Goal: Information Seeking & Learning: Learn about a topic

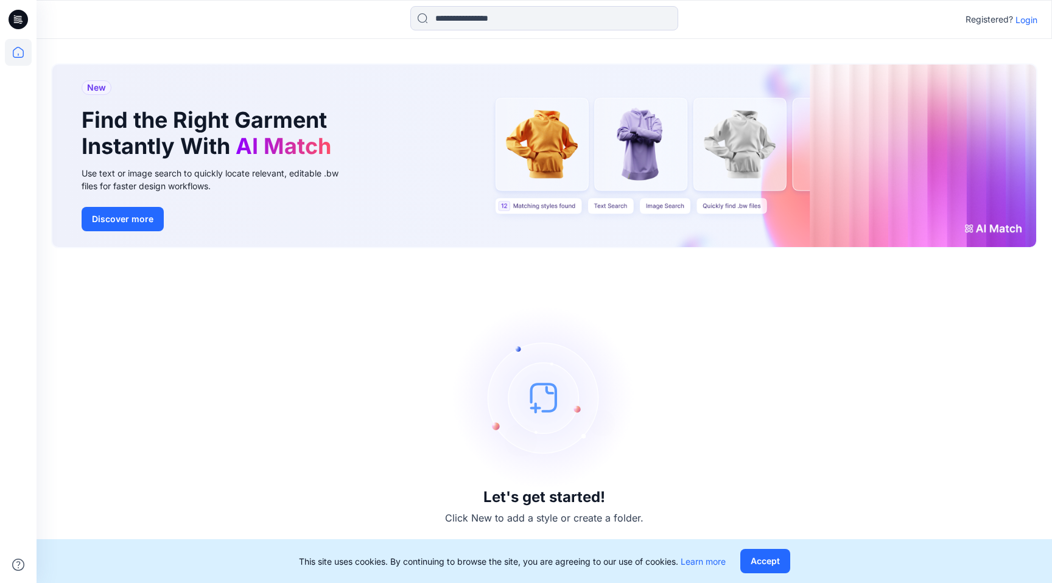
click at [1016, 19] on p "Login" at bounding box center [1026, 19] width 22 height 13
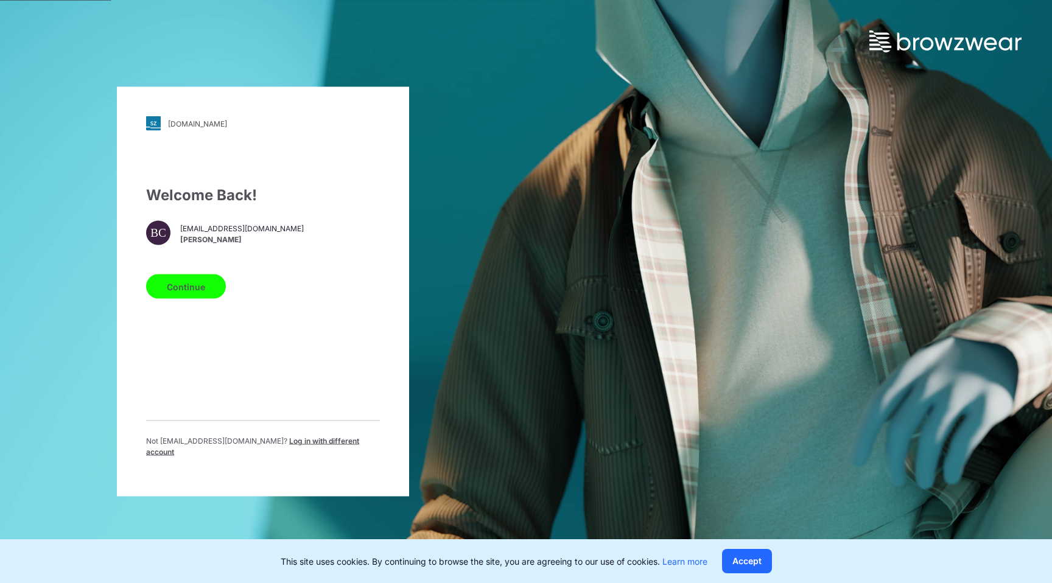
click at [182, 285] on button "Continue" at bounding box center [186, 287] width 80 height 24
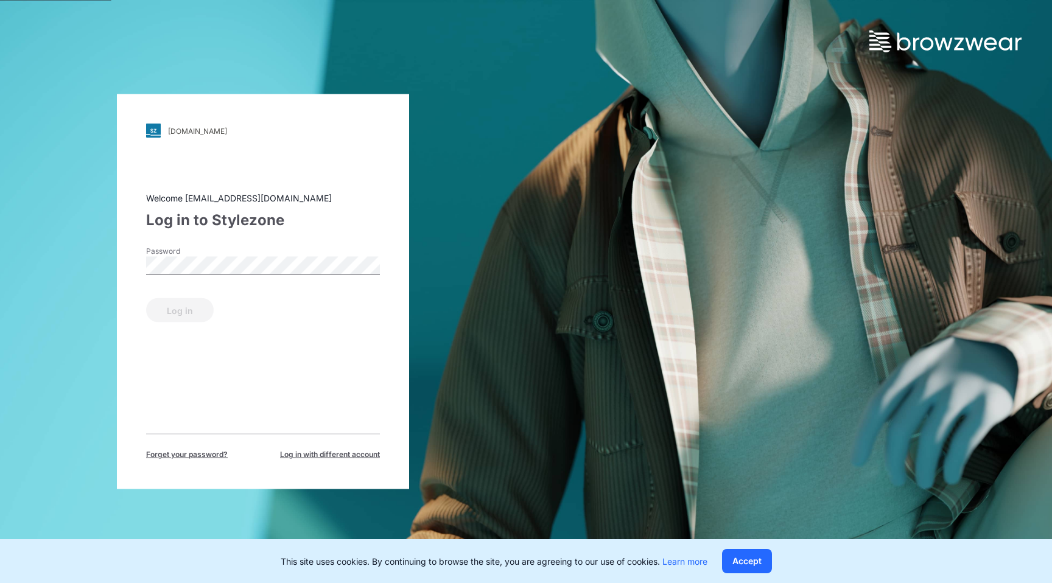
click at [191, 256] on label "Password" at bounding box center [188, 251] width 85 height 11
click at [146, 298] on button "Log in" at bounding box center [180, 310] width 68 height 24
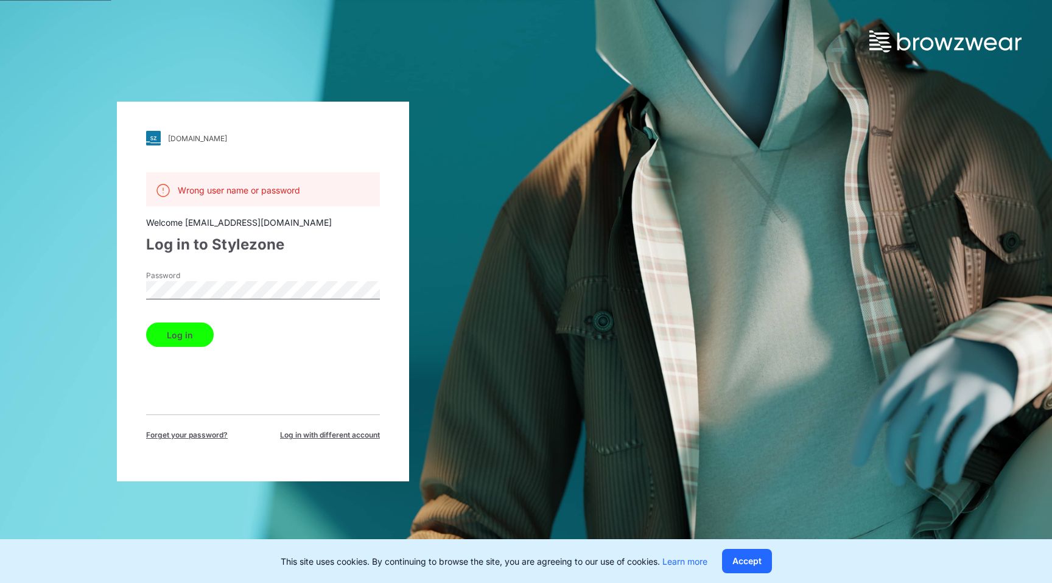
click at [146, 323] on button "Log in" at bounding box center [180, 335] width 68 height 24
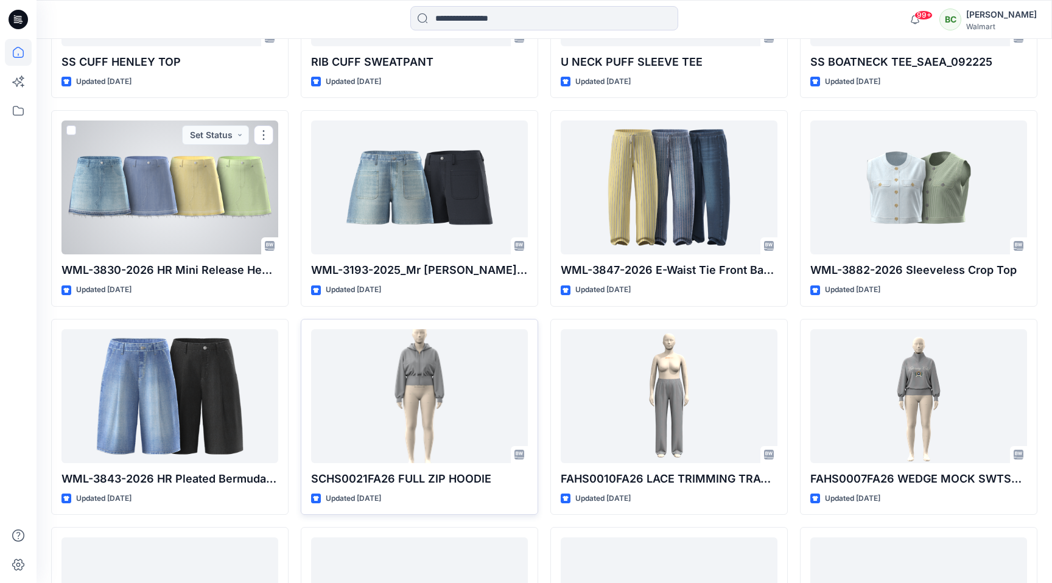
scroll to position [479, 0]
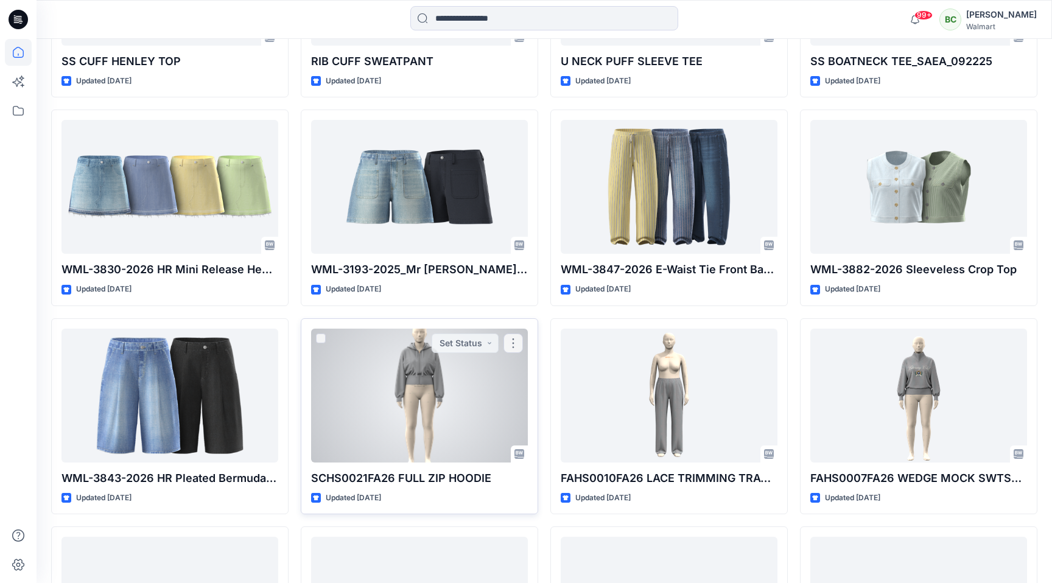
click at [413, 443] on div at bounding box center [419, 396] width 217 height 134
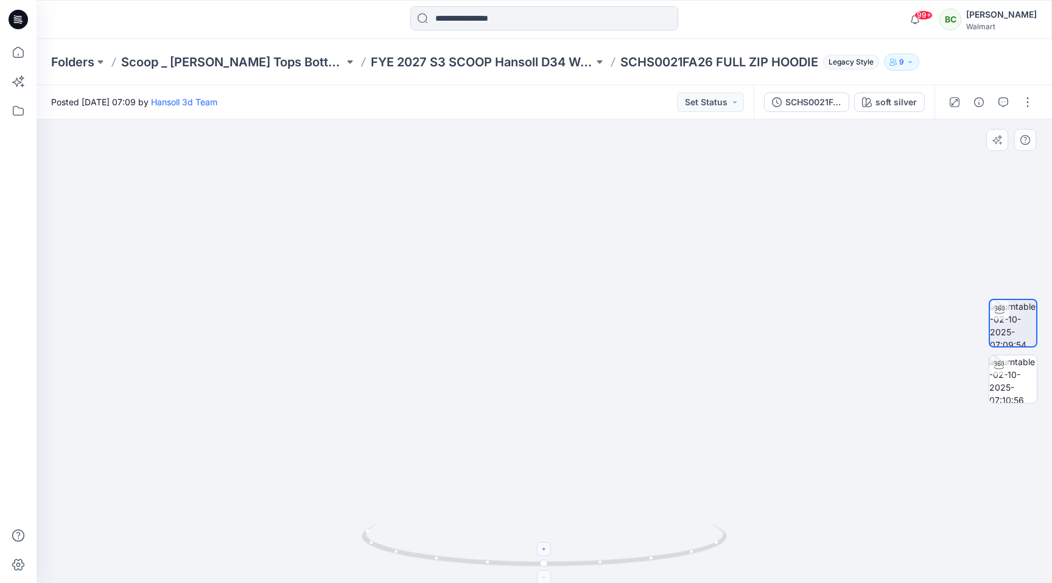
drag, startPoint x: 545, startPoint y: 555, endPoint x: 628, endPoint y: 552, distance: 83.5
click at [628, 552] on icon at bounding box center [546, 547] width 368 height 46
drag, startPoint x: 632, startPoint y: 312, endPoint x: 632, endPoint y: 421, distance: 108.4
click at [632, 421] on img at bounding box center [544, 337] width 744 height 491
drag, startPoint x: 551, startPoint y: 564, endPoint x: 558, endPoint y: 561, distance: 7.4
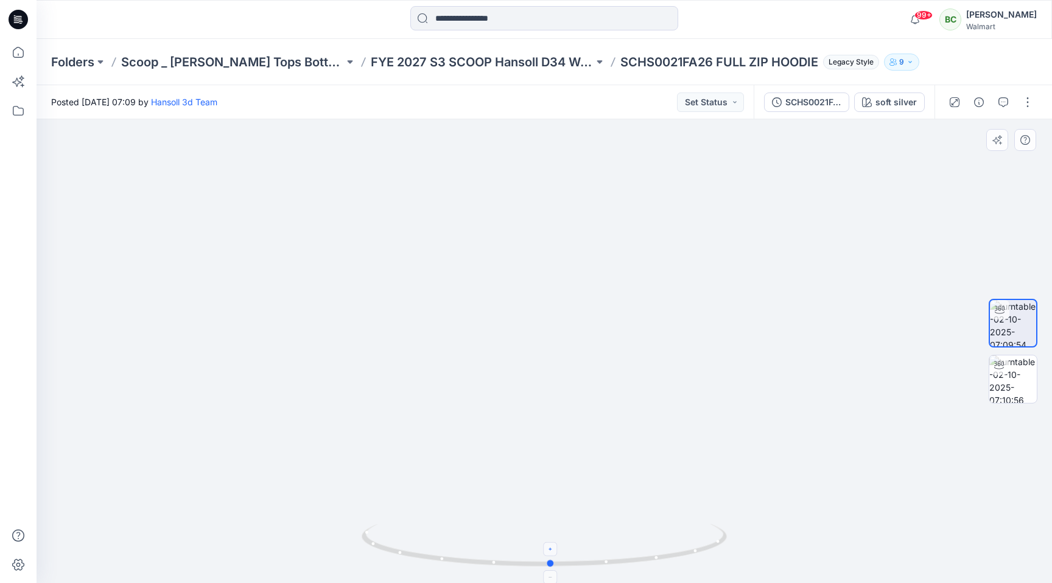
click at [558, 561] on icon at bounding box center [546, 547] width 368 height 46
click at [494, 61] on p "FYE 2027 S3 SCOOP Hansoll D34 Womens Knits" at bounding box center [482, 62] width 223 height 17
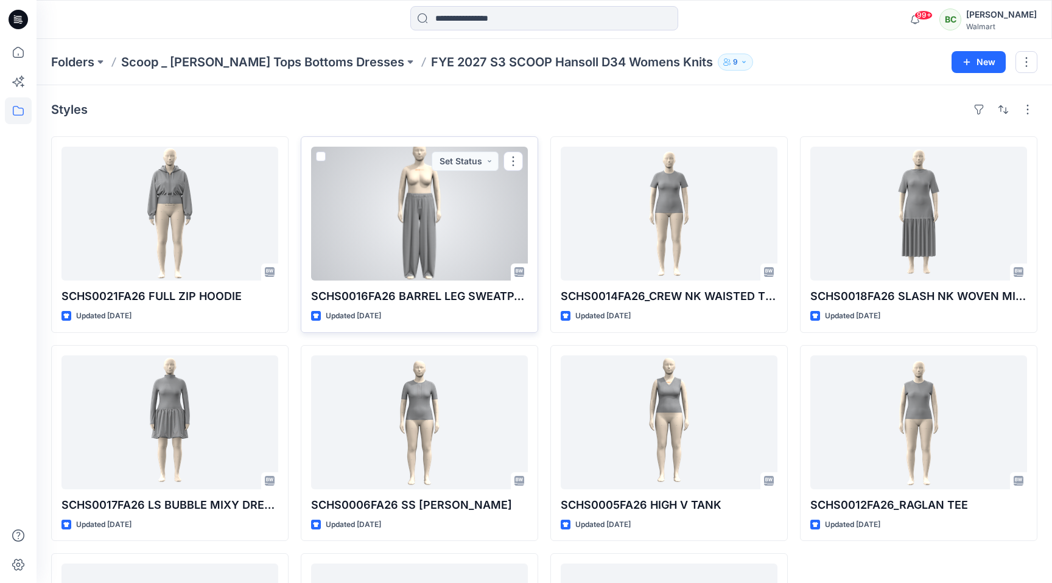
click at [418, 214] on div at bounding box center [419, 214] width 217 height 134
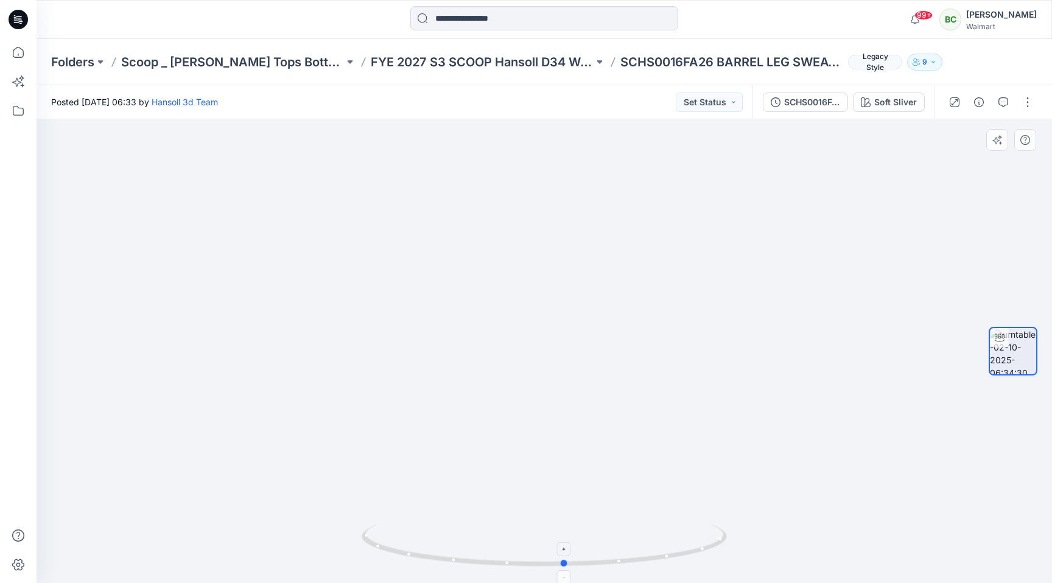
drag, startPoint x: 547, startPoint y: 569, endPoint x: 567, endPoint y: 555, distance: 25.0
click at [567, 555] on icon at bounding box center [546, 547] width 368 height 46
drag, startPoint x: 574, startPoint y: 436, endPoint x: 590, endPoint y: 354, distance: 84.4
click at [590, 354] on img at bounding box center [544, 173] width 1010 height 820
drag, startPoint x: 567, startPoint y: 565, endPoint x: 595, endPoint y: 539, distance: 37.9
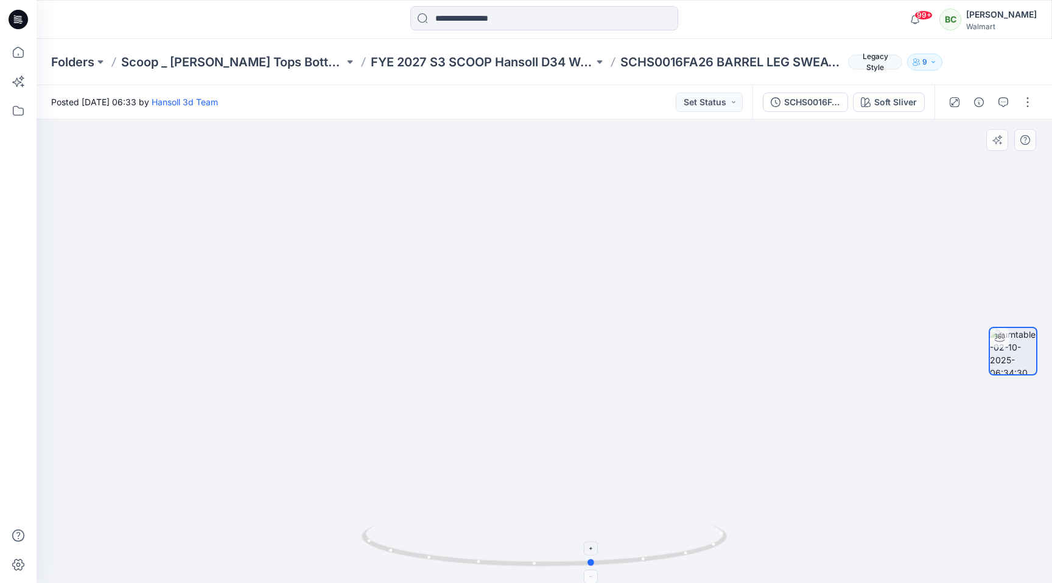
click at [595, 539] on icon at bounding box center [546, 547] width 368 height 46
drag, startPoint x: 587, startPoint y: 190, endPoint x: 591, endPoint y: 302, distance: 112.1
click at [591, 302] on img at bounding box center [547, 171] width 1187 height 823
click at [482, 58] on p "FYE 2027 S3 SCOOP Hansoll D34 Womens Knits" at bounding box center [482, 62] width 223 height 17
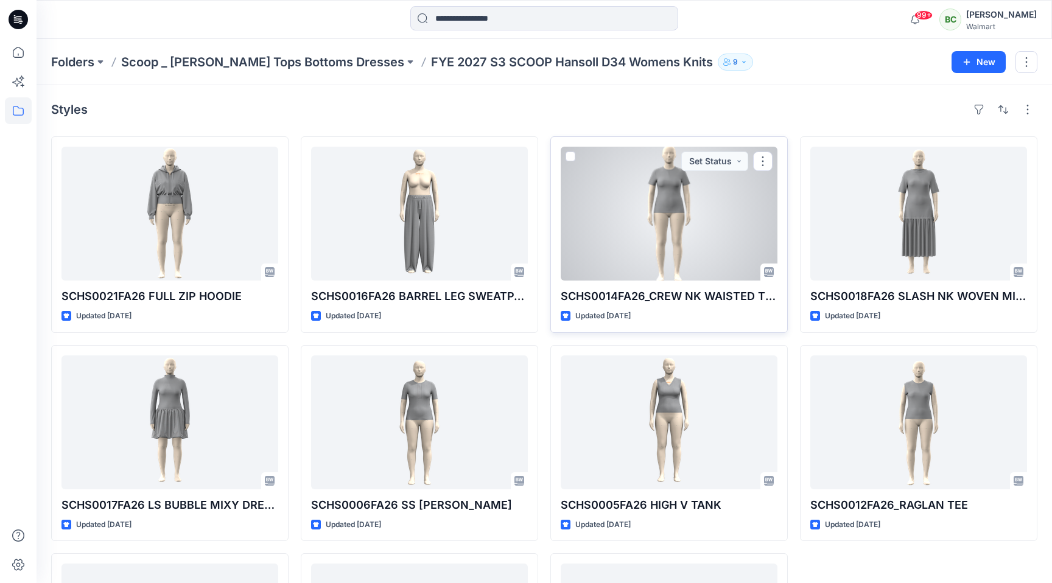
click at [670, 242] on div at bounding box center [669, 214] width 217 height 134
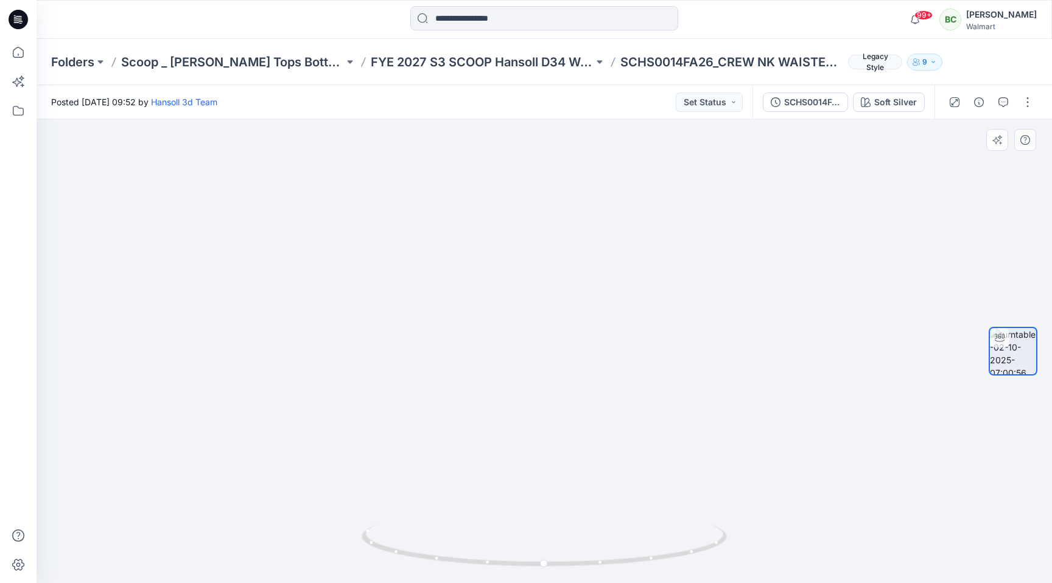
drag, startPoint x: 540, startPoint y: 194, endPoint x: 540, endPoint y: 337, distance: 143.7
click at [540, 337] on img at bounding box center [545, 257] width 1128 height 653
click at [540, 334] on img at bounding box center [545, 256] width 1128 height 656
drag, startPoint x: 587, startPoint y: 235, endPoint x: 582, endPoint y: 328, distance: 92.7
click at [582, 328] on img at bounding box center [544, 335] width 892 height 495
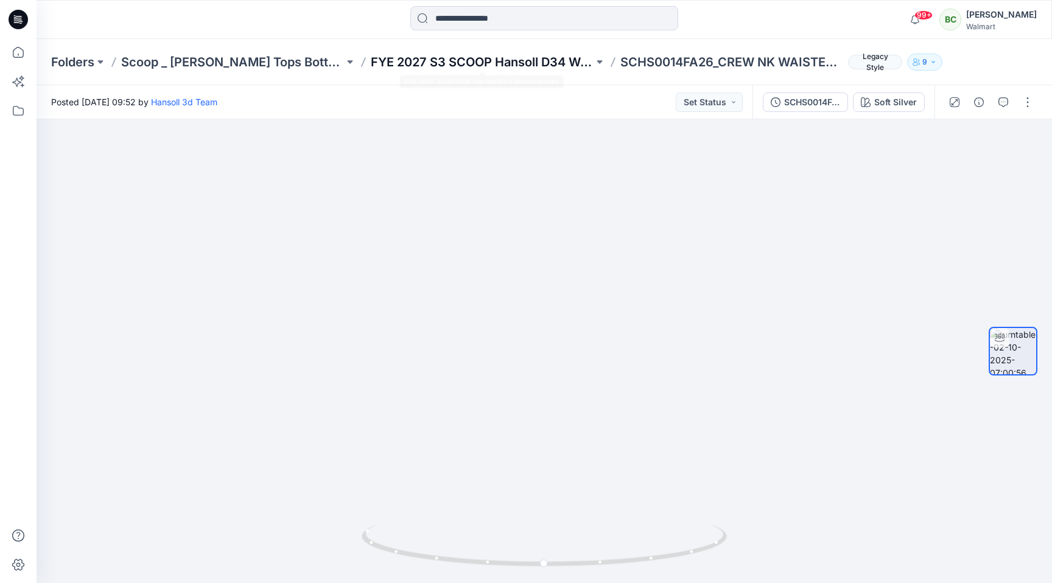
click at [533, 64] on p "FYE 2027 S3 SCOOP Hansoll D34 Womens Knits" at bounding box center [482, 62] width 223 height 17
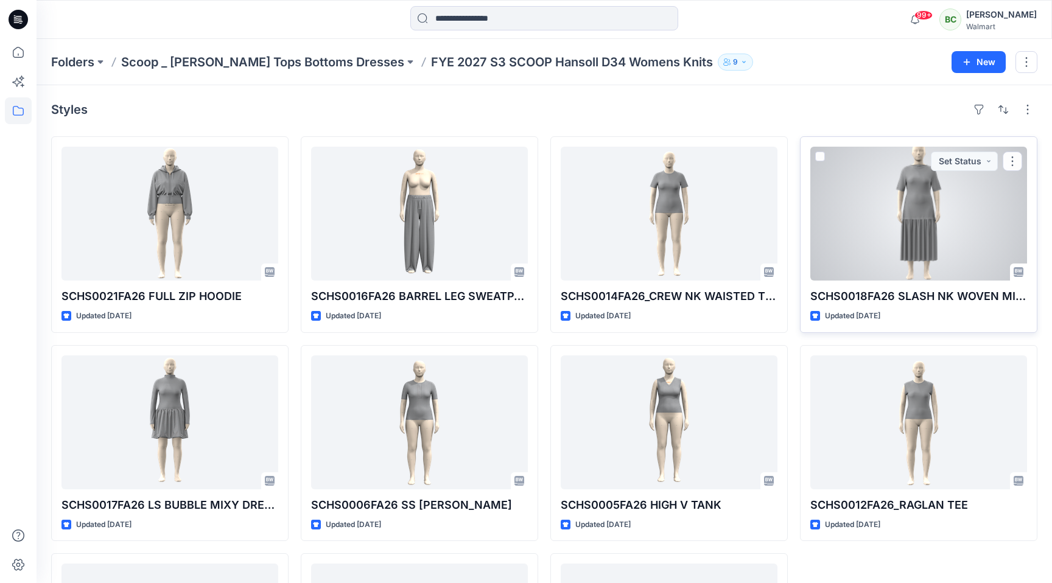
click at [891, 230] on div at bounding box center [918, 214] width 217 height 134
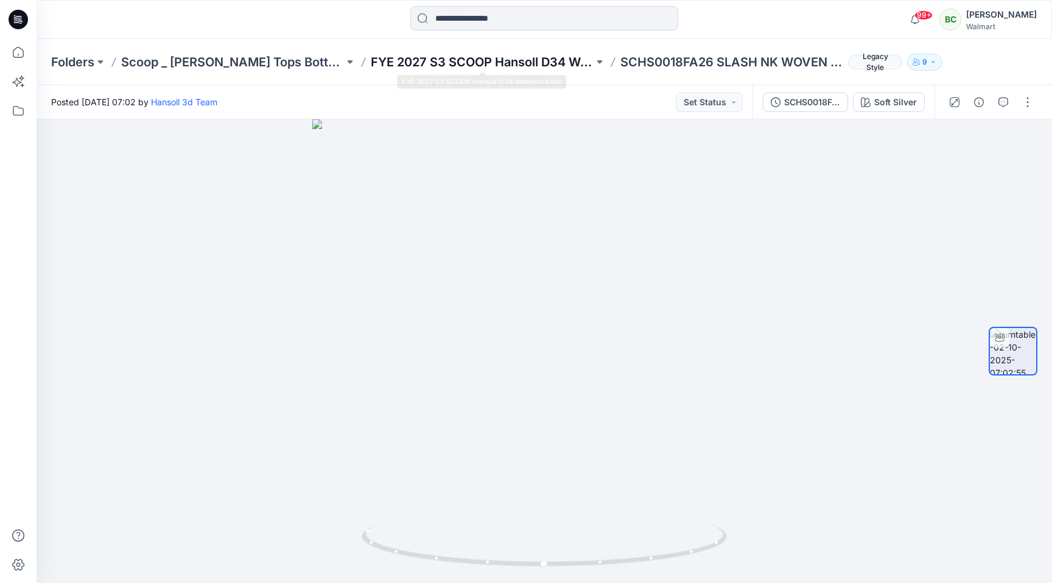
click at [497, 61] on p "FYE 2027 S3 SCOOP Hansoll D34 Womens Knits" at bounding box center [482, 62] width 223 height 17
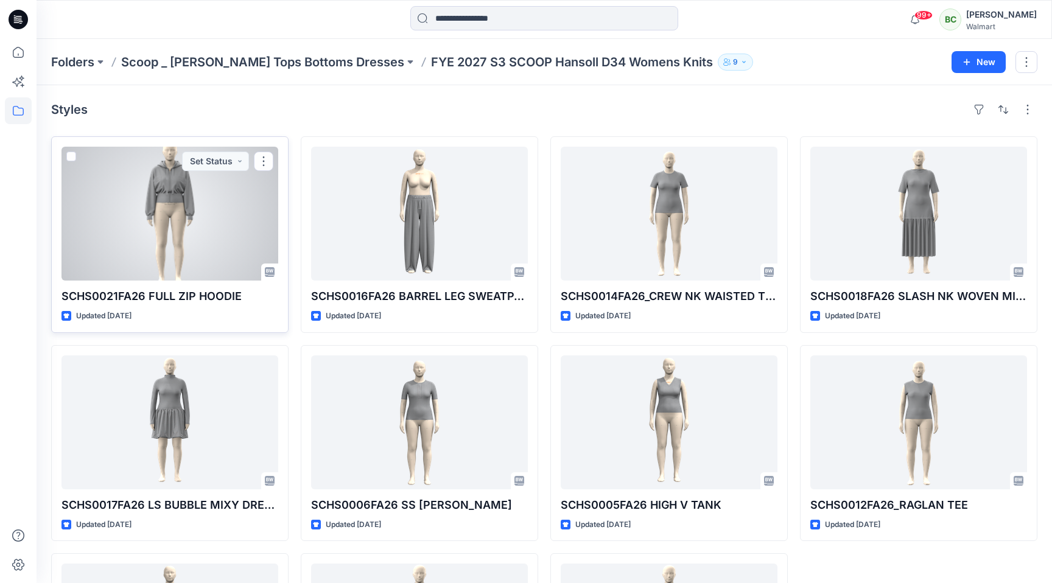
click at [159, 245] on div at bounding box center [169, 214] width 217 height 134
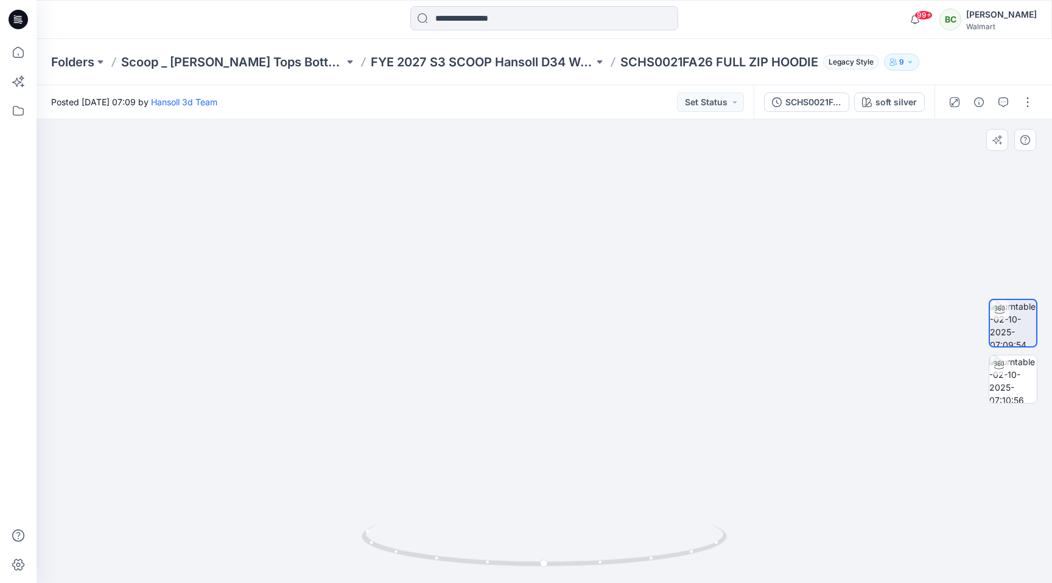
drag, startPoint x: 612, startPoint y: 245, endPoint x: 604, endPoint y: 338, distance: 94.1
click at [604, 338] on img at bounding box center [544, 283] width 818 height 600
click at [527, 60] on p "FYE 2027 S3 SCOOP Hansoll D34 Womens Knits" at bounding box center [482, 62] width 223 height 17
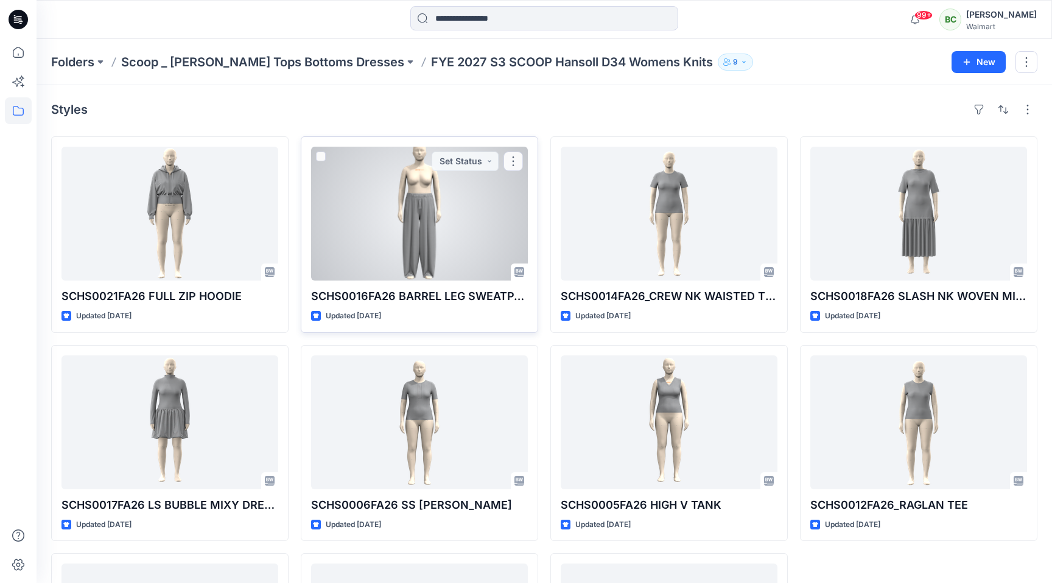
click at [427, 219] on div at bounding box center [419, 214] width 217 height 134
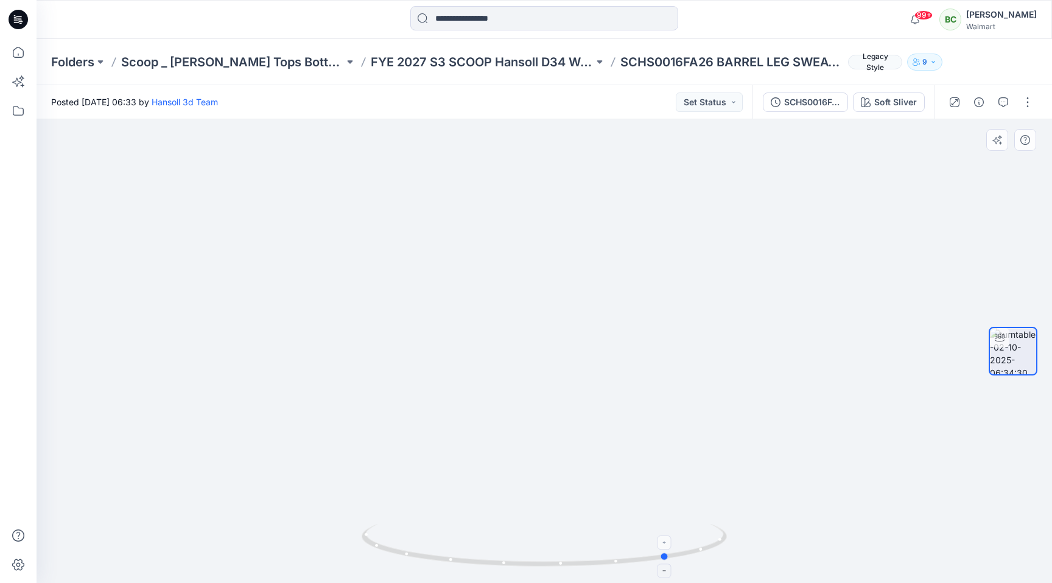
drag, startPoint x: 550, startPoint y: 570, endPoint x: 674, endPoint y: 559, distance: 125.3
click at [674, 559] on div at bounding box center [544, 552] width 365 height 61
drag, startPoint x: 674, startPoint y: 500, endPoint x: 673, endPoint y: 479, distance: 21.3
click at [673, 479] on div at bounding box center [544, 351] width 1015 height 464
drag, startPoint x: 673, startPoint y: 479, endPoint x: 666, endPoint y: 304, distance: 174.8
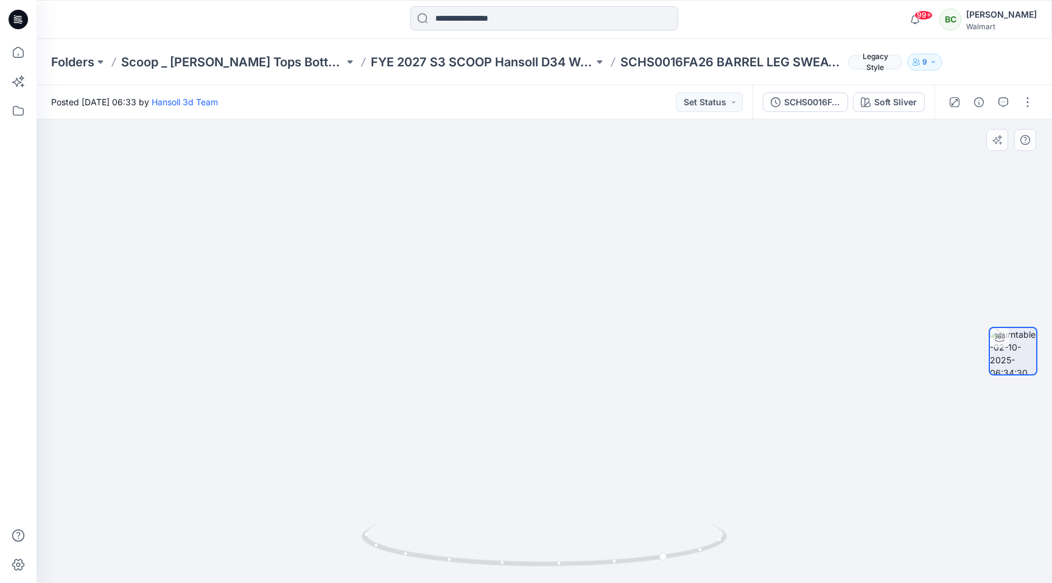
click at [666, 304] on img at bounding box center [537, 83] width 1187 height 1000
click at [660, 553] on icon at bounding box center [546, 547] width 368 height 46
drag, startPoint x: 667, startPoint y: 557, endPoint x: 567, endPoint y: 564, distance: 99.5
click at [567, 564] on circle at bounding box center [568, 562] width 7 height 7
click at [525, 64] on p "FYE 2027 S3 SCOOP Hansoll D34 Womens Knits" at bounding box center [482, 62] width 223 height 17
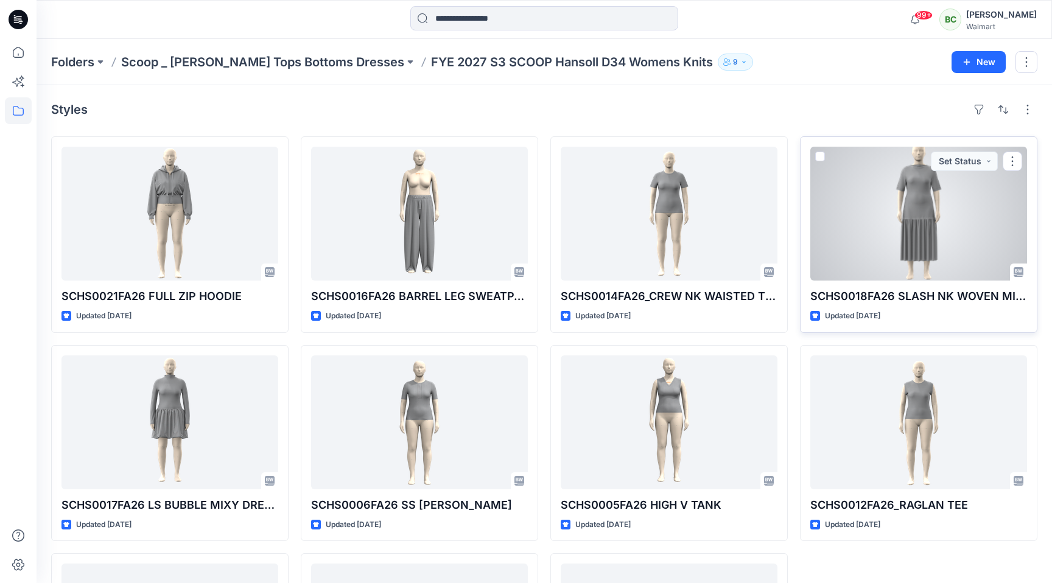
click at [937, 210] on div at bounding box center [918, 214] width 217 height 134
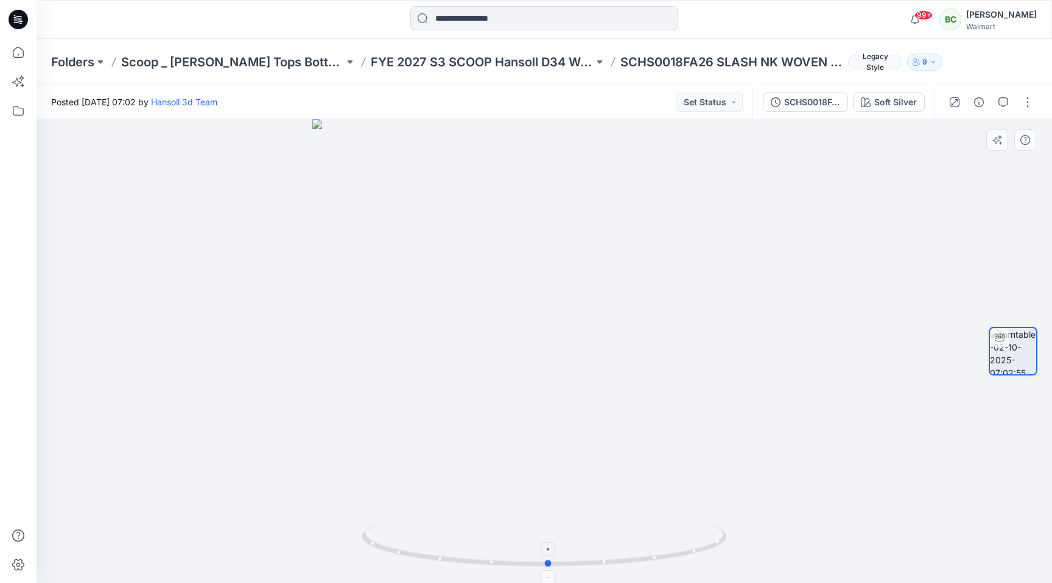
drag, startPoint x: 541, startPoint y: 559, endPoint x: 545, endPoint y: 569, distance: 10.6
click at [545, 569] on icon at bounding box center [546, 547] width 368 height 46
click at [541, 63] on p "FYE 2027 S3 SCOOP Hansoll D34 Womens Knits" at bounding box center [482, 62] width 223 height 17
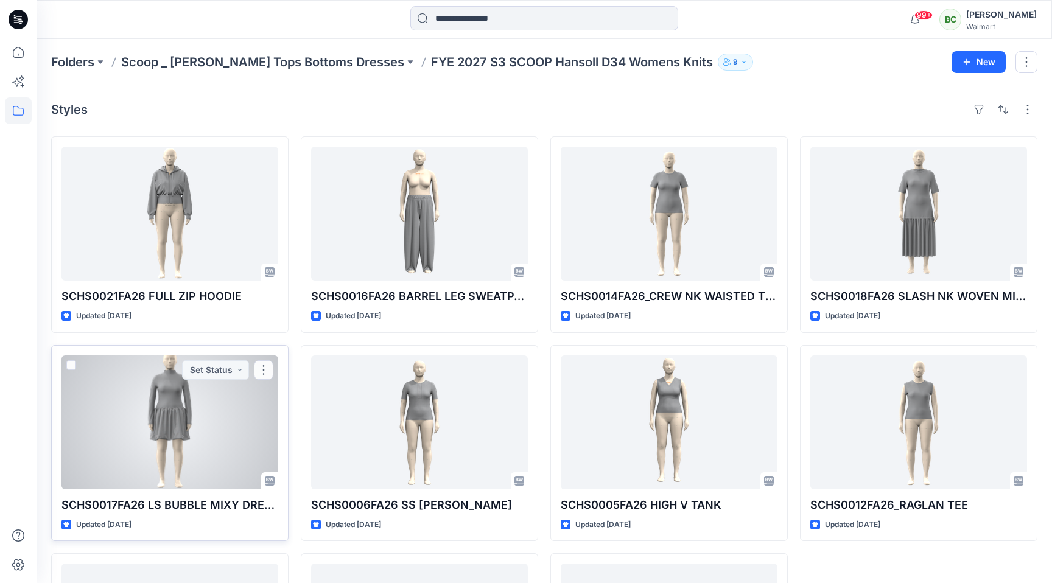
click at [236, 390] on div at bounding box center [169, 423] width 217 height 134
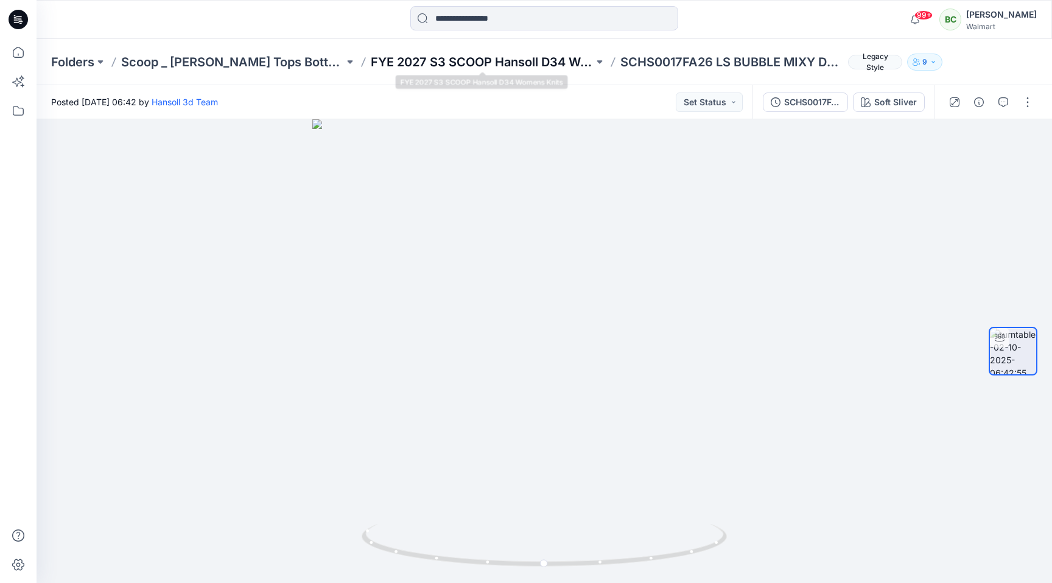
click at [545, 66] on p "FYE 2027 S3 SCOOP Hansoll D34 Womens Knits" at bounding box center [482, 62] width 223 height 17
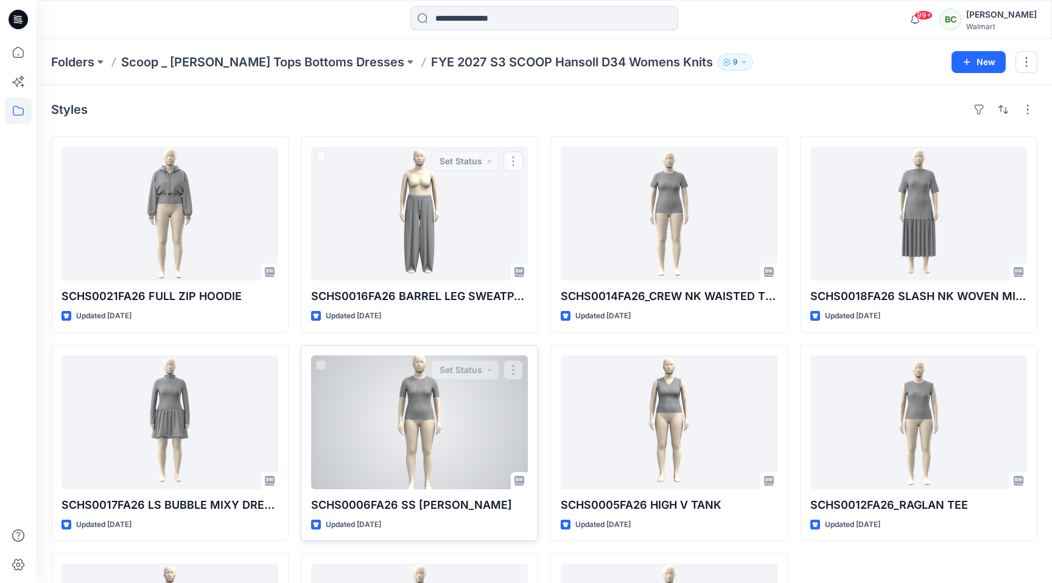
click at [448, 440] on div at bounding box center [419, 423] width 217 height 134
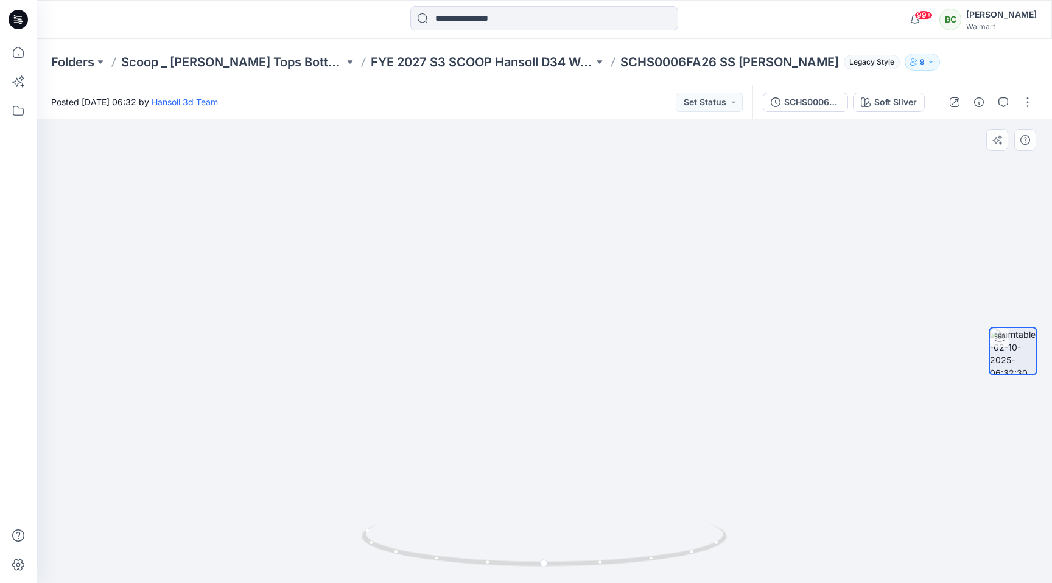
drag, startPoint x: 490, startPoint y: 194, endPoint x: 490, endPoint y: 368, distance: 174.1
click at [490, 368] on img at bounding box center [544, 259] width 1113 height 647
drag, startPoint x: 490, startPoint y: 368, endPoint x: 489, endPoint y: 412, distance: 43.2
click at [489, 412] on img at bounding box center [544, 345] width 700 height 475
click at [562, 60] on p "FYE 2027 S3 SCOOP Hansoll D34 Womens Knits" at bounding box center [482, 62] width 223 height 17
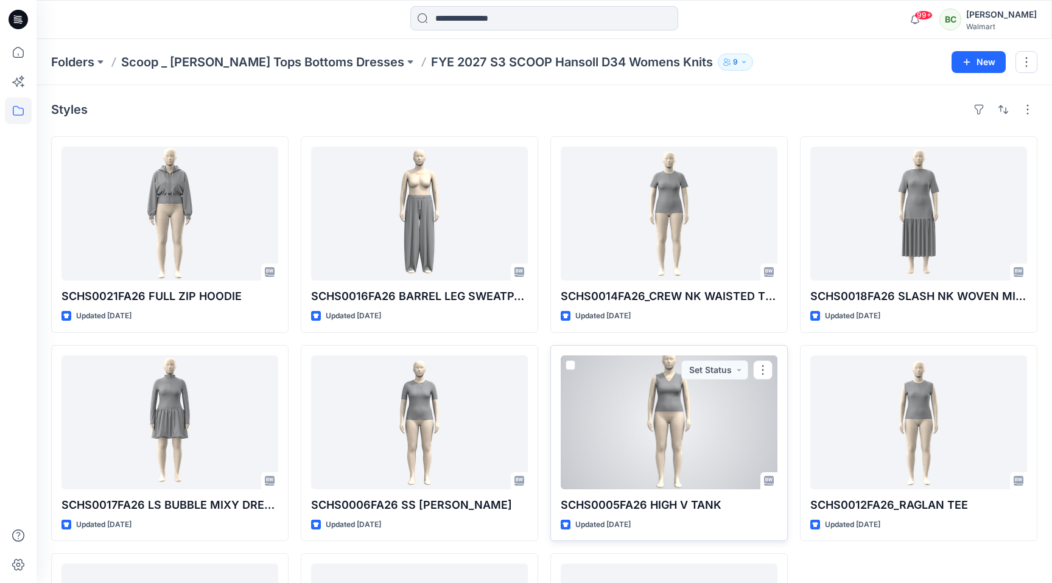
click at [676, 433] on div at bounding box center [669, 423] width 217 height 134
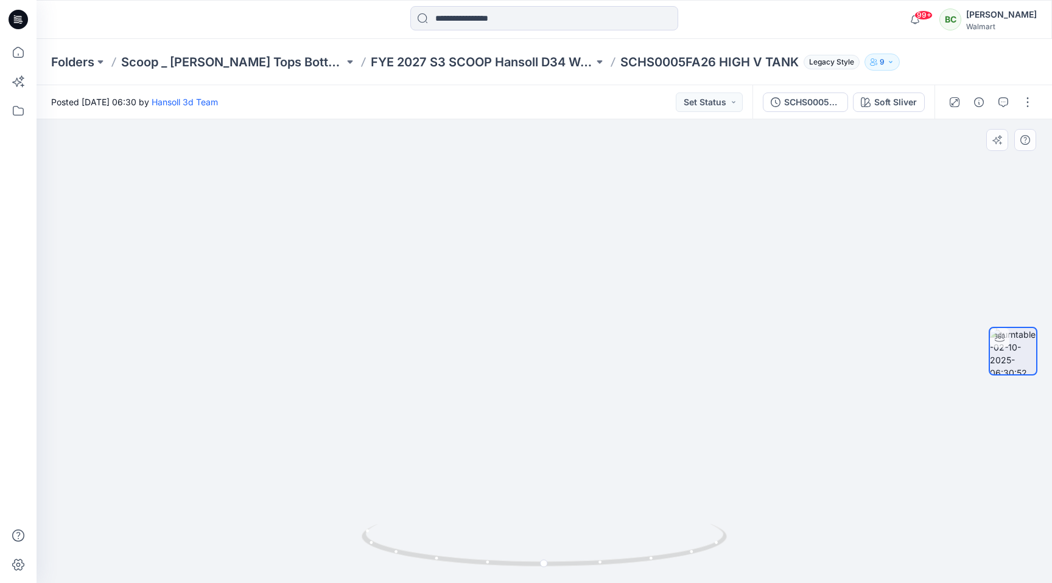
drag, startPoint x: 573, startPoint y: 278, endPoint x: 527, endPoint y: 387, distance: 119.2
click at [527, 387] on img at bounding box center [544, 305] width 995 height 556
drag, startPoint x: 527, startPoint y: 387, endPoint x: 527, endPoint y: 430, distance: 42.6
click at [527, 430] on div at bounding box center [544, 351] width 1015 height 464
drag, startPoint x: 542, startPoint y: 360, endPoint x: 542, endPoint y: 407, distance: 46.9
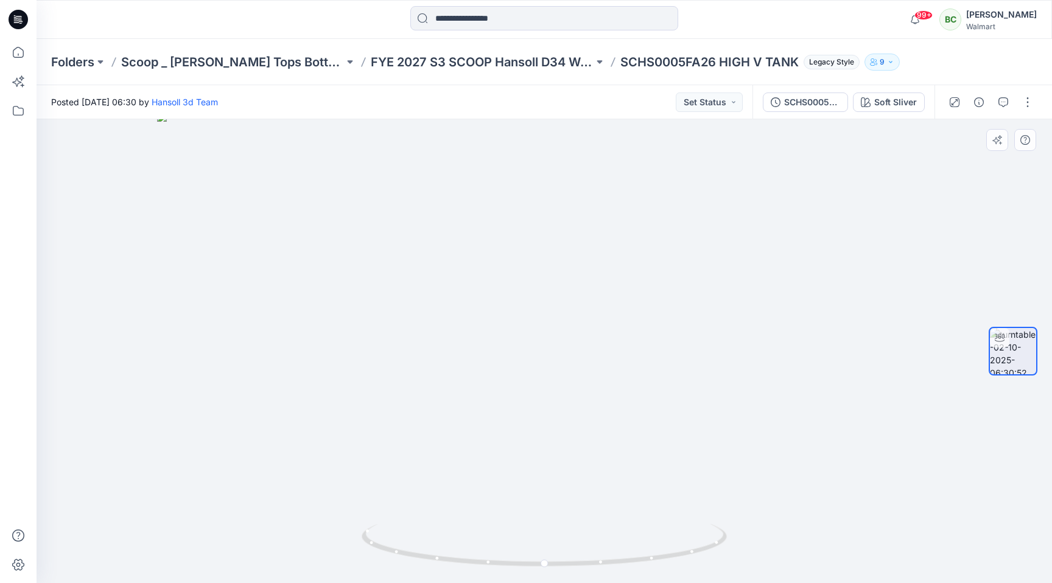
click at [542, 407] on img at bounding box center [544, 347] width 774 height 471
click at [546, 58] on p "FYE 2027 S3 SCOOP Hansoll D34 Womens Knits" at bounding box center [482, 62] width 223 height 17
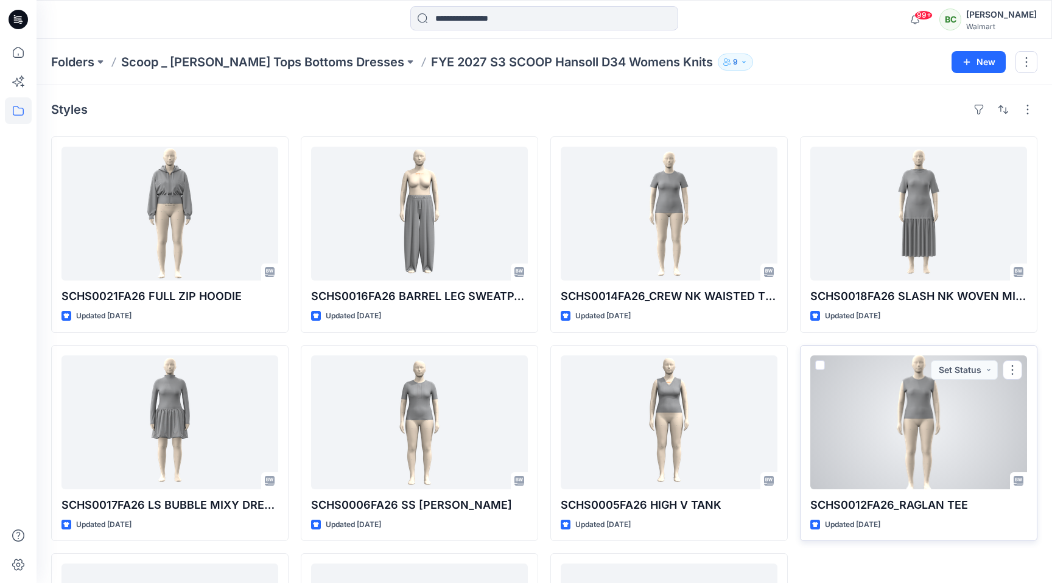
click at [873, 419] on div at bounding box center [918, 423] width 217 height 134
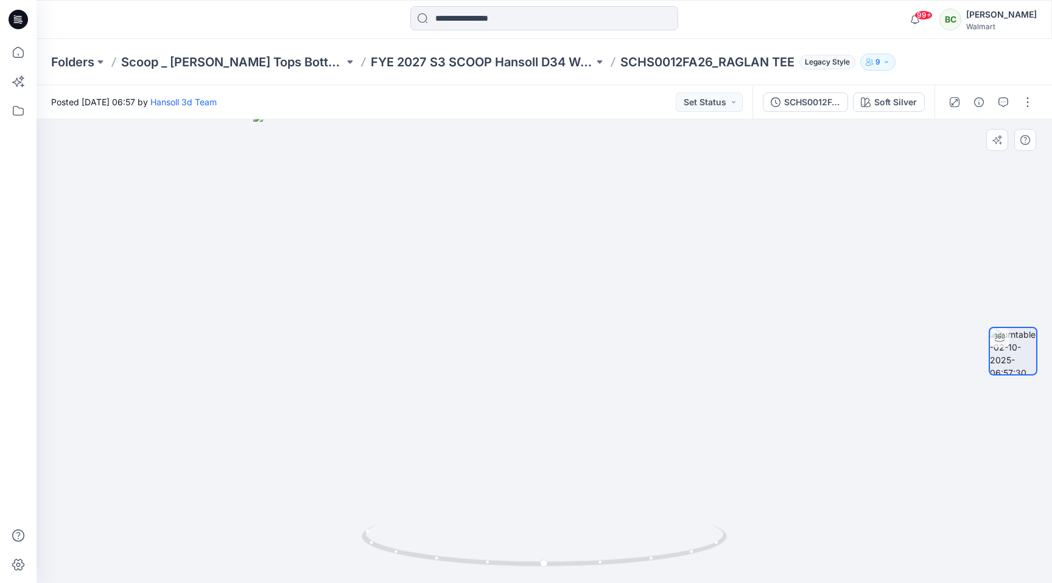
drag, startPoint x: 611, startPoint y: 205, endPoint x: 611, endPoint y: 256, distance: 51.7
click at [611, 256] on img at bounding box center [544, 347] width 582 height 471
click at [1005, 105] on icon "button" at bounding box center [1003, 102] width 10 height 10
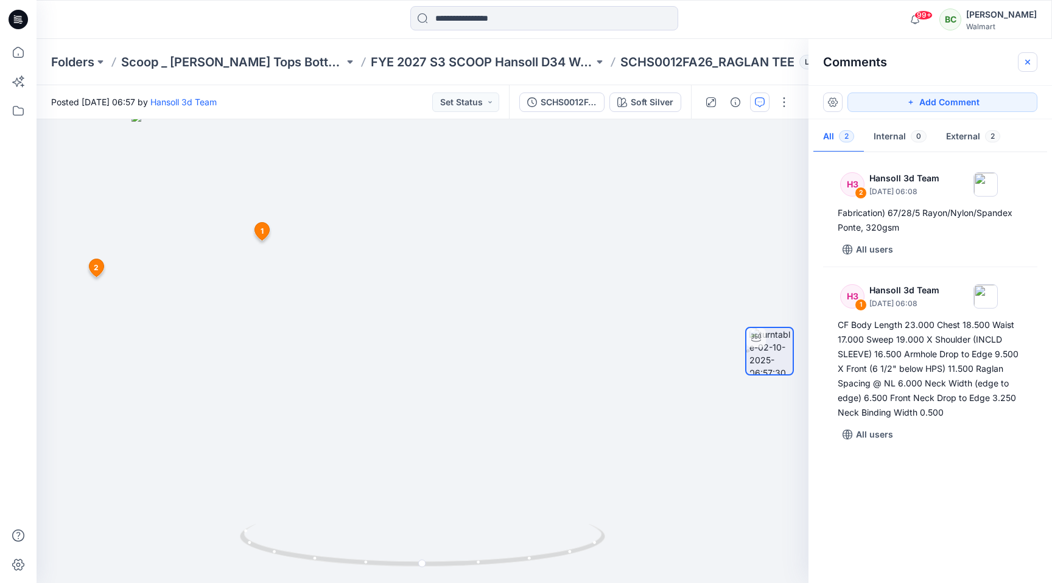
click at [1023, 61] on icon "button" at bounding box center [1028, 62] width 10 height 10
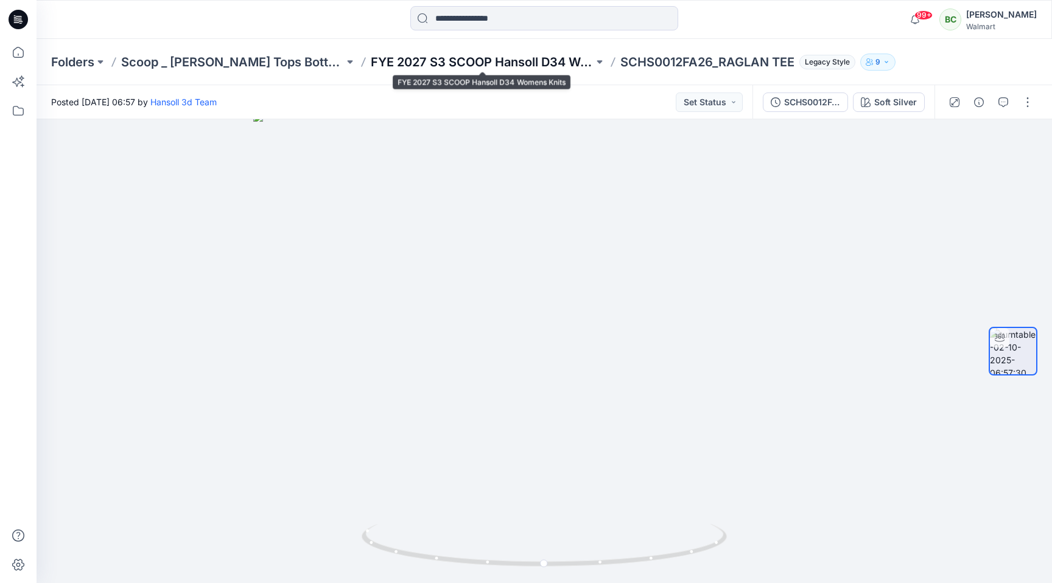
click at [542, 54] on p "FYE 2027 S3 SCOOP Hansoll D34 Womens Knits" at bounding box center [482, 62] width 223 height 17
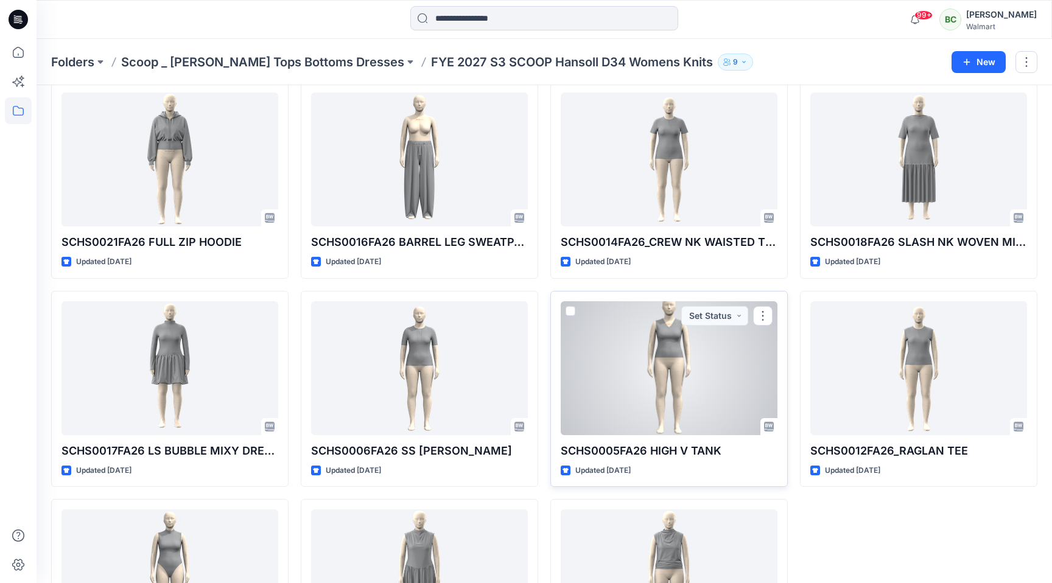
scroll to position [181, 0]
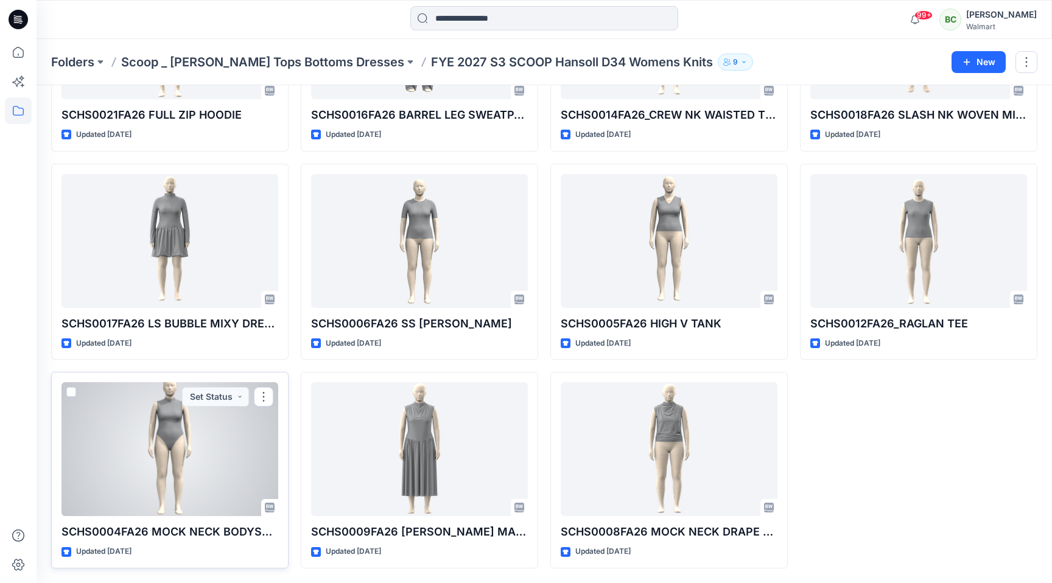
click at [233, 436] on div at bounding box center [169, 449] width 217 height 134
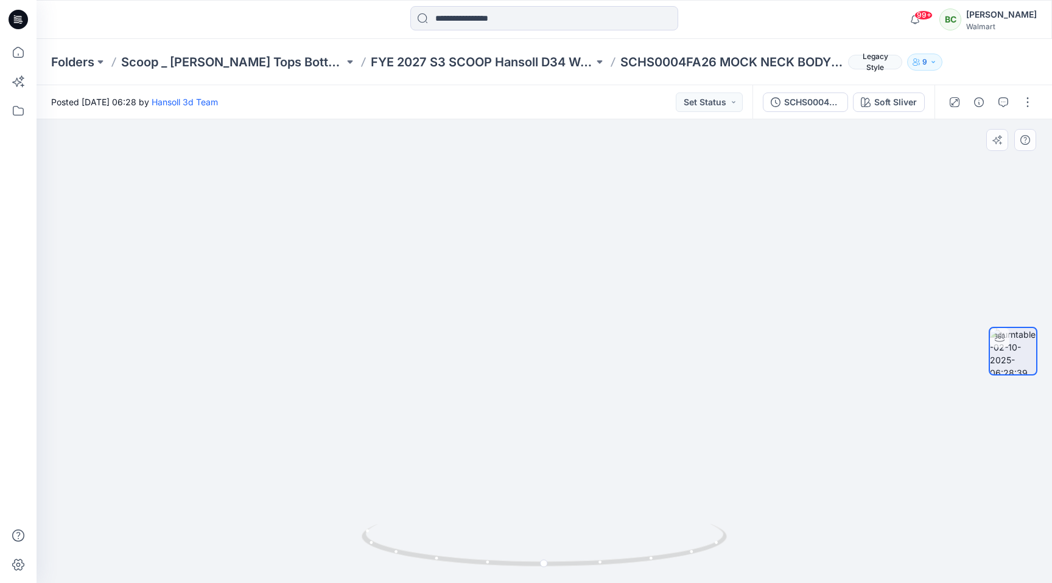
drag, startPoint x: 486, startPoint y: 253, endPoint x: 590, endPoint y: 417, distance: 194.4
click at [590, 417] on img at bounding box center [543, 273] width 1113 height 622
drag, startPoint x: 539, startPoint y: 564, endPoint x: 536, endPoint y: 550, distance: 13.9
click at [536, 550] on icon at bounding box center [546, 547] width 368 height 46
drag, startPoint x: 687, startPoint y: 250, endPoint x: 687, endPoint y: 290, distance: 40.8
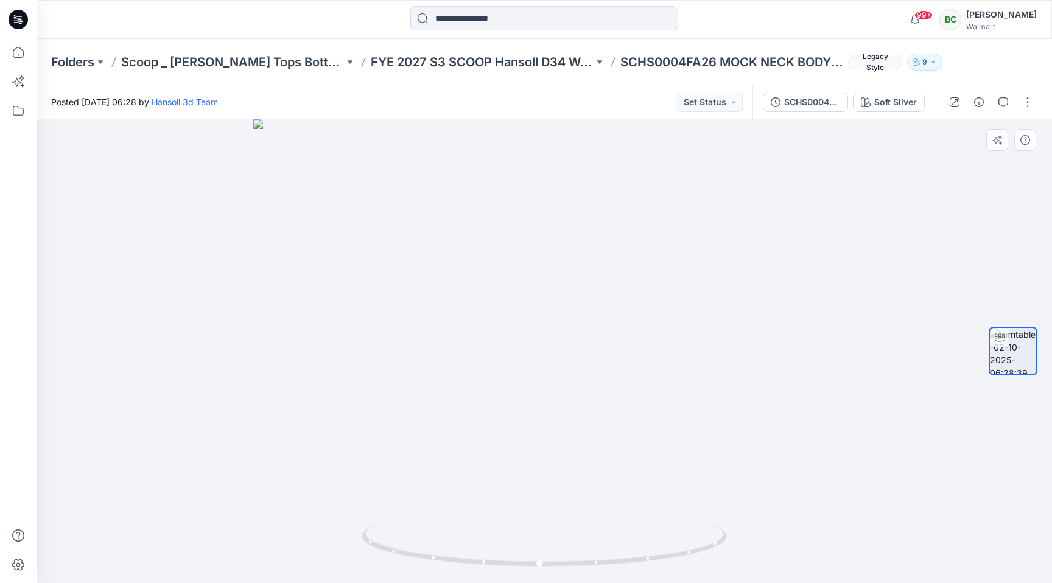
click at [687, 290] on img at bounding box center [544, 351] width 582 height 464
click at [527, 65] on p "FYE 2027 S3 SCOOP Hansoll D34 Womens Knits" at bounding box center [482, 62] width 223 height 17
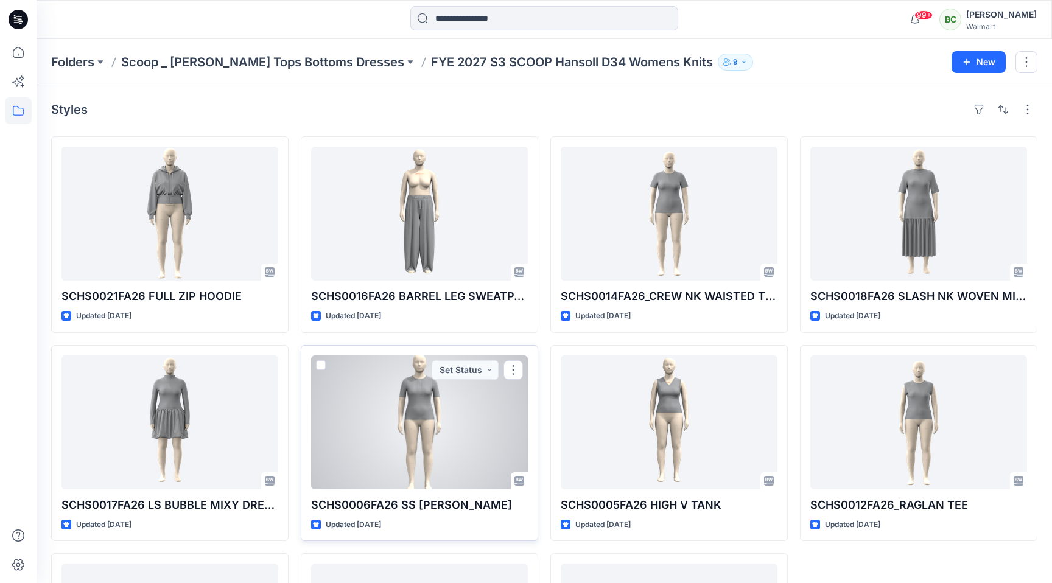
scroll to position [181, 0]
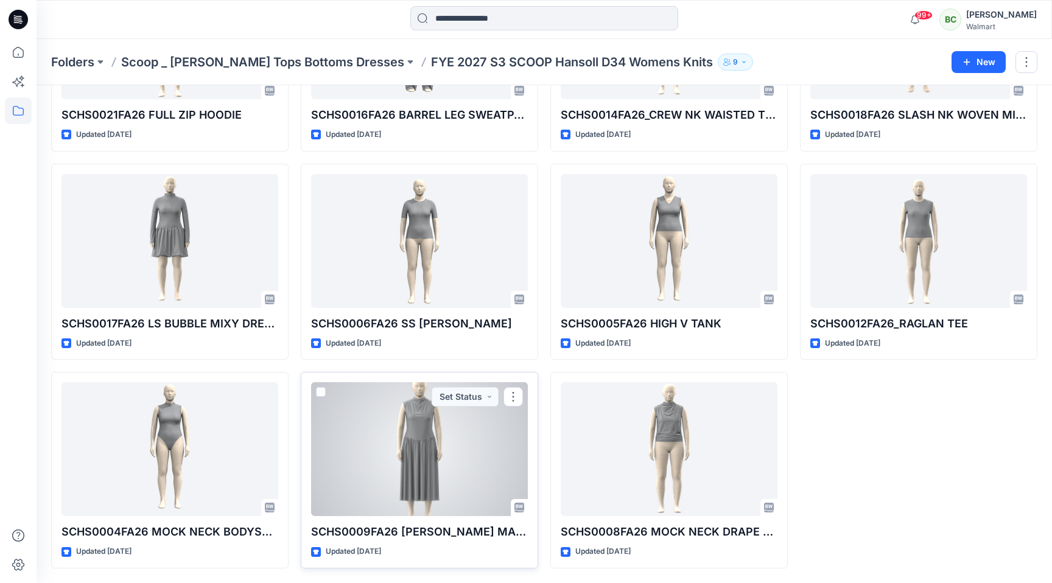
click at [435, 469] on div at bounding box center [419, 449] width 217 height 134
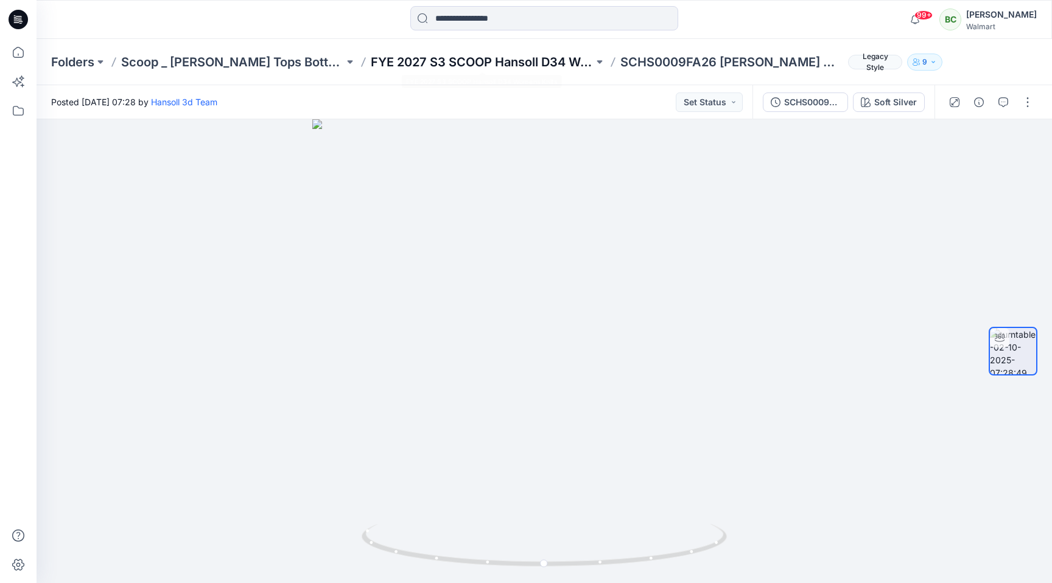
click at [518, 69] on p "FYE 2027 S3 SCOOP Hansoll D34 Womens Knits" at bounding box center [482, 62] width 223 height 17
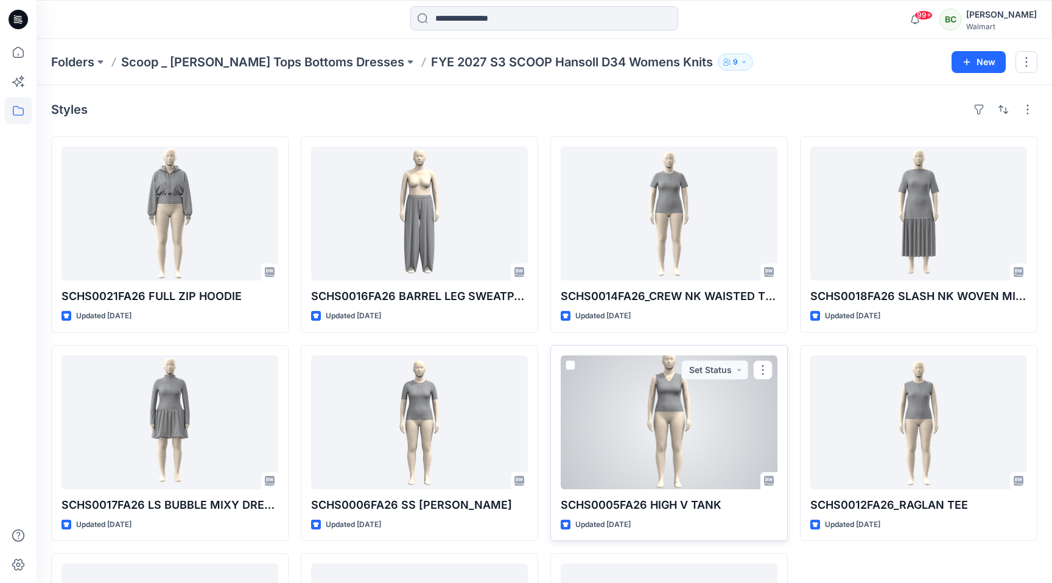
scroll to position [181, 0]
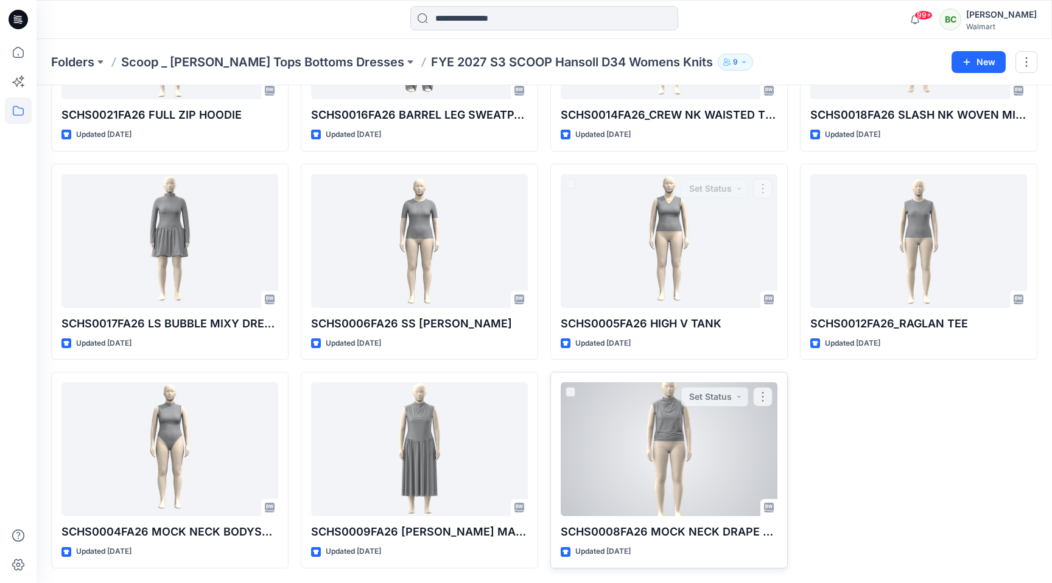
click at [660, 458] on div at bounding box center [669, 449] width 217 height 134
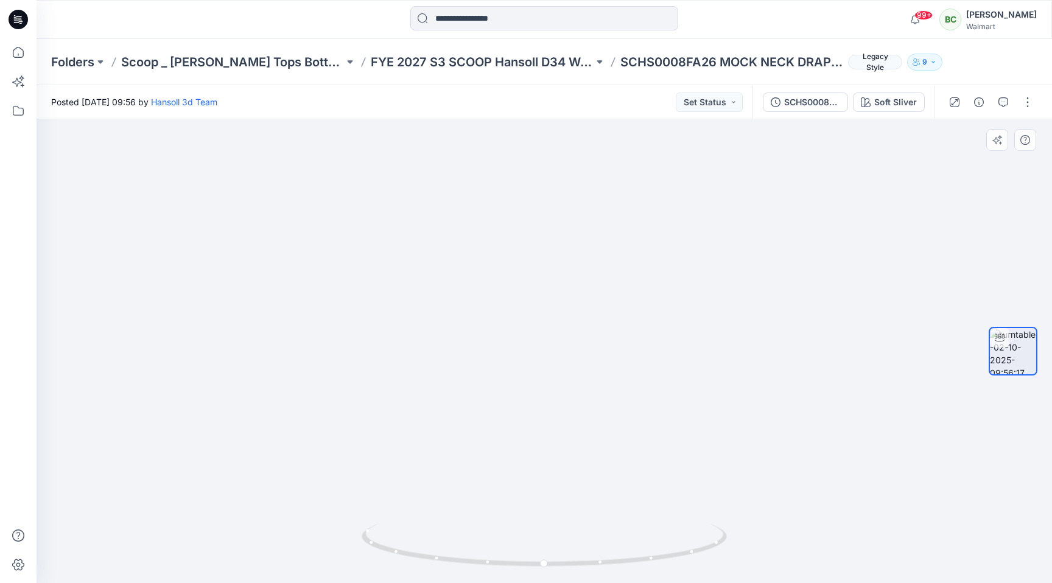
drag, startPoint x: 596, startPoint y: 197, endPoint x: 602, endPoint y: 455, distance: 257.6
click at [602, 455] on img at bounding box center [550, 299] width 1187 height 568
click at [589, 565] on icon at bounding box center [546, 547] width 368 height 46
drag, startPoint x: 577, startPoint y: 566, endPoint x: 614, endPoint y: 561, distance: 37.5
click at [614, 561] on icon at bounding box center [546, 547] width 368 height 46
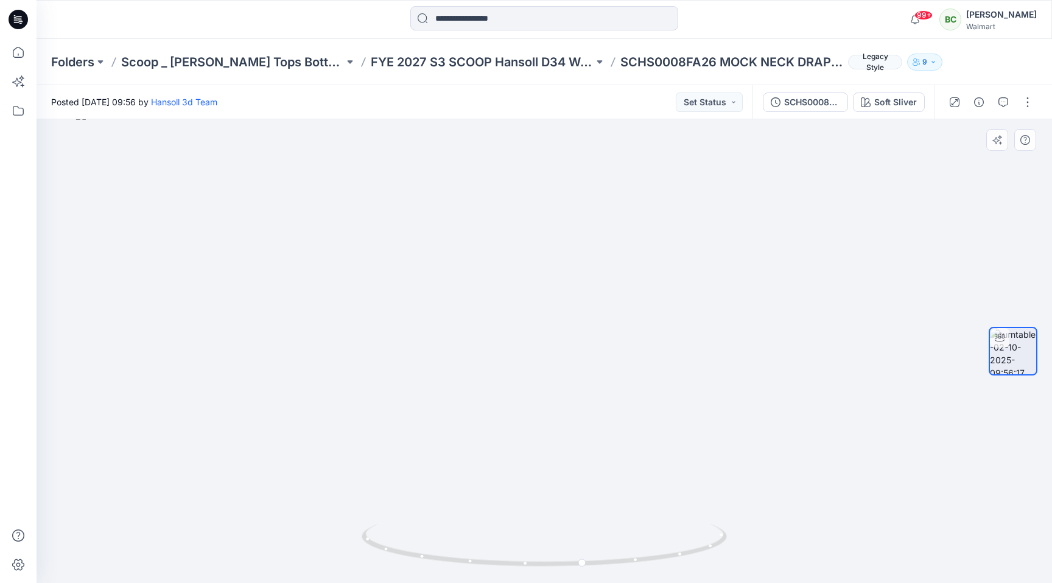
drag, startPoint x: 646, startPoint y: 254, endPoint x: 645, endPoint y: 314, distance: 59.1
click at [645, 314] on img at bounding box center [544, 346] width 936 height 473
